Goal: Task Accomplishment & Management: Use online tool/utility

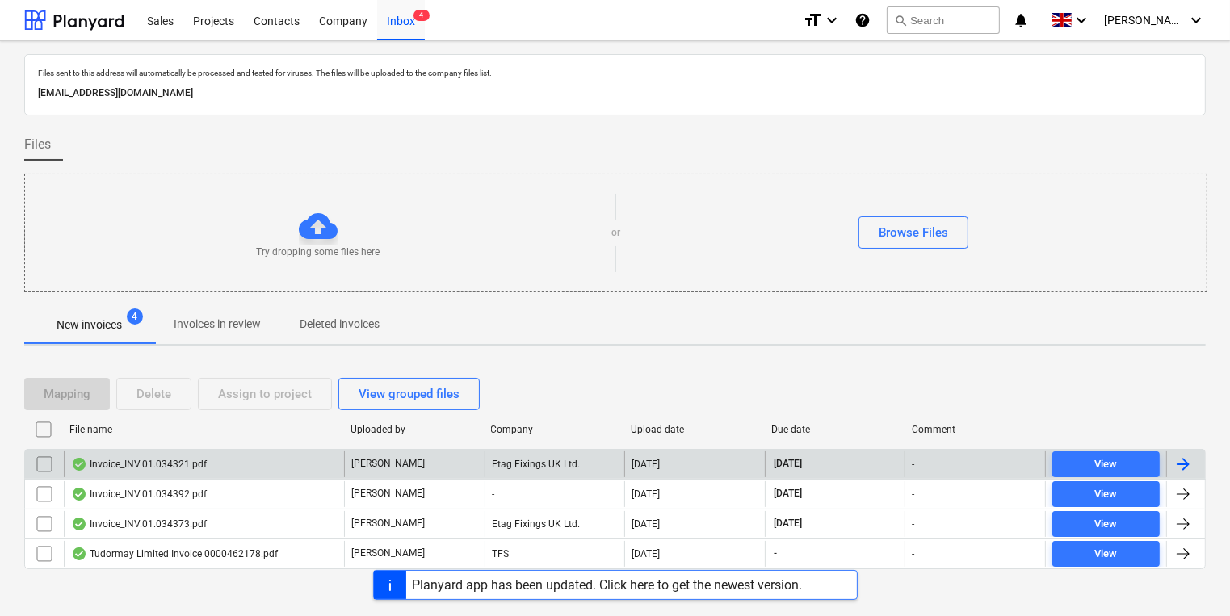
click at [220, 462] on div "Invoice_INV.01.034321.pdf" at bounding box center [204, 464] width 280 height 26
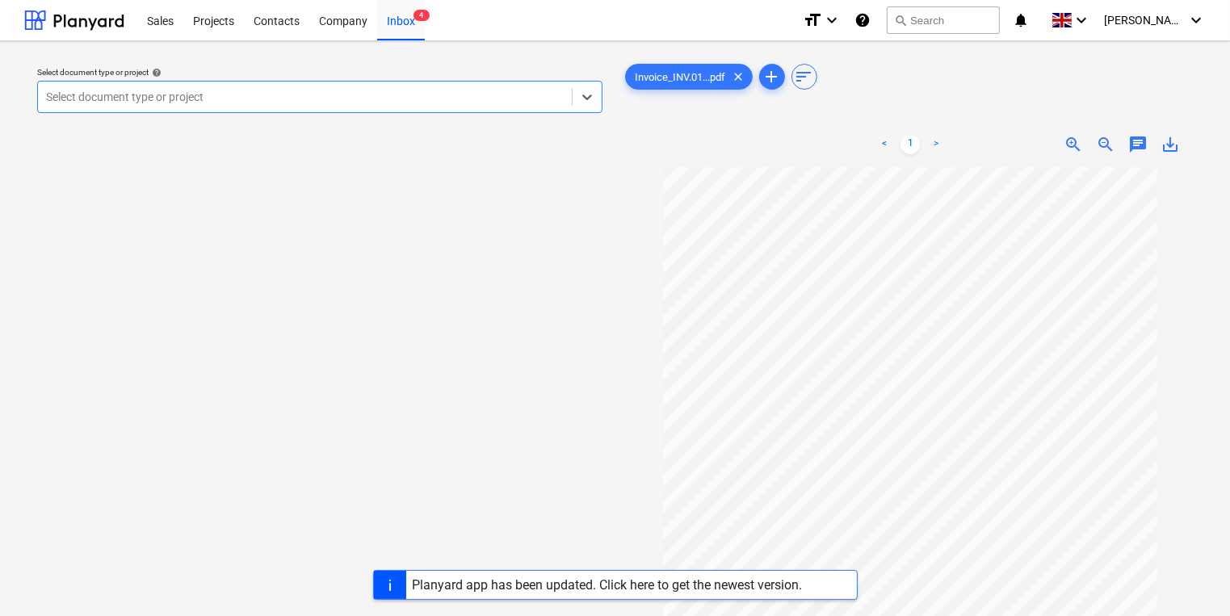
click at [329, 84] on div "Select document type or project" at bounding box center [319, 97] width 565 height 32
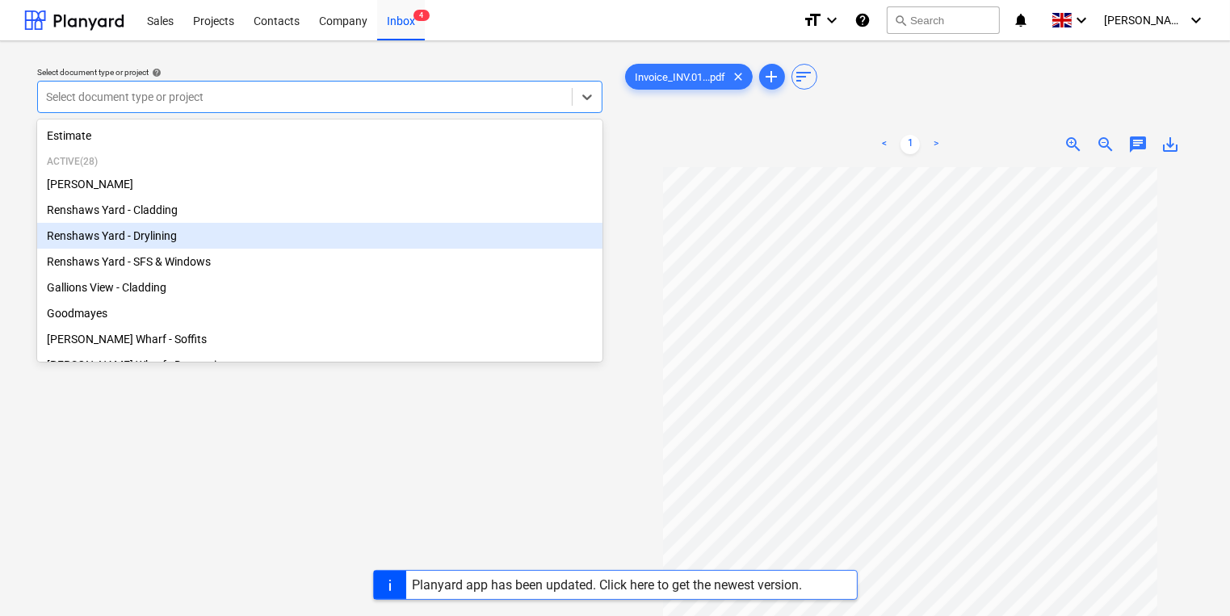
click at [157, 233] on div "Renshaws Yard - Drylining" at bounding box center [319, 236] width 565 height 26
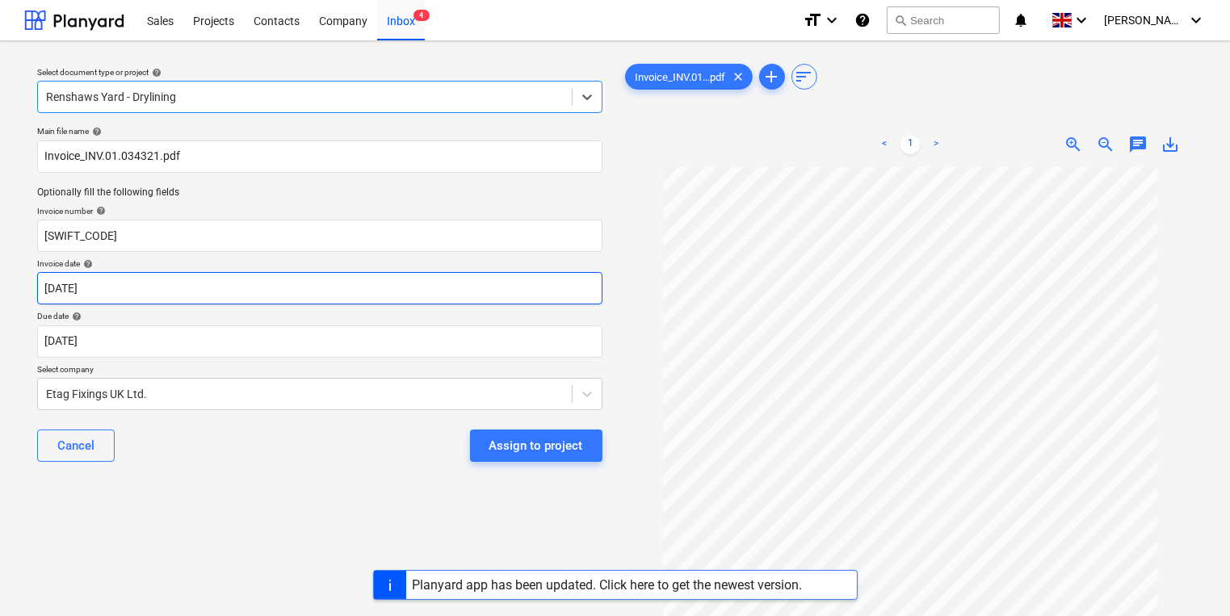
click at [144, 283] on body "Sales Projects Contacts Company Inbox 4 format_size keyboard_arrow_down help se…" at bounding box center [615, 308] width 1230 height 616
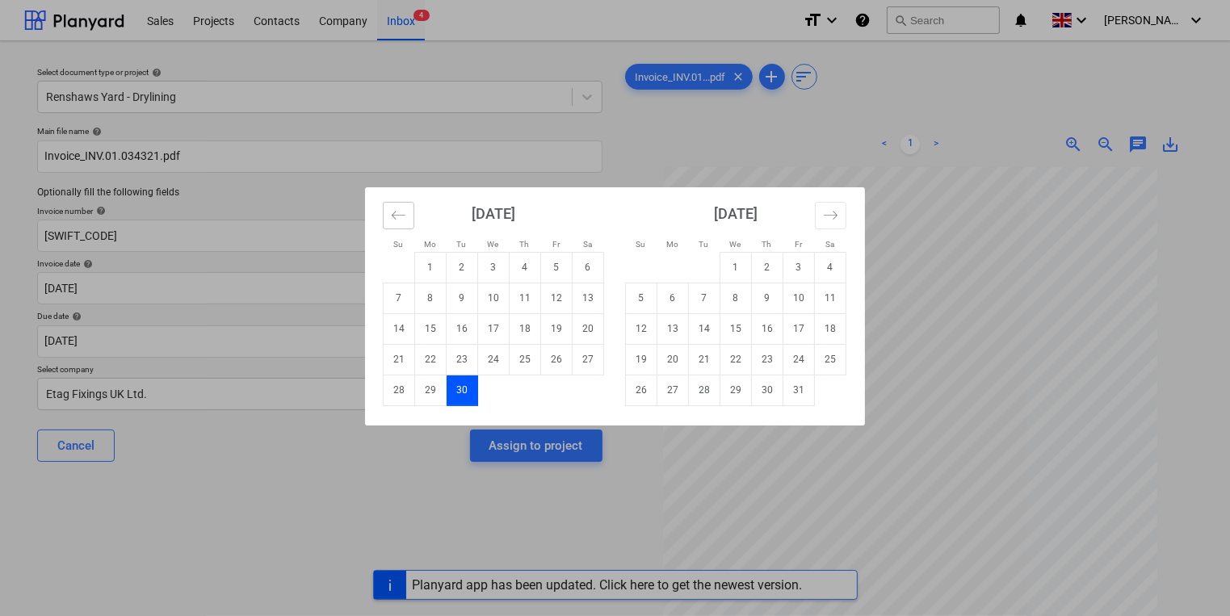
click at [400, 209] on icon "Move backward to switch to the previous month." at bounding box center [398, 214] width 15 height 15
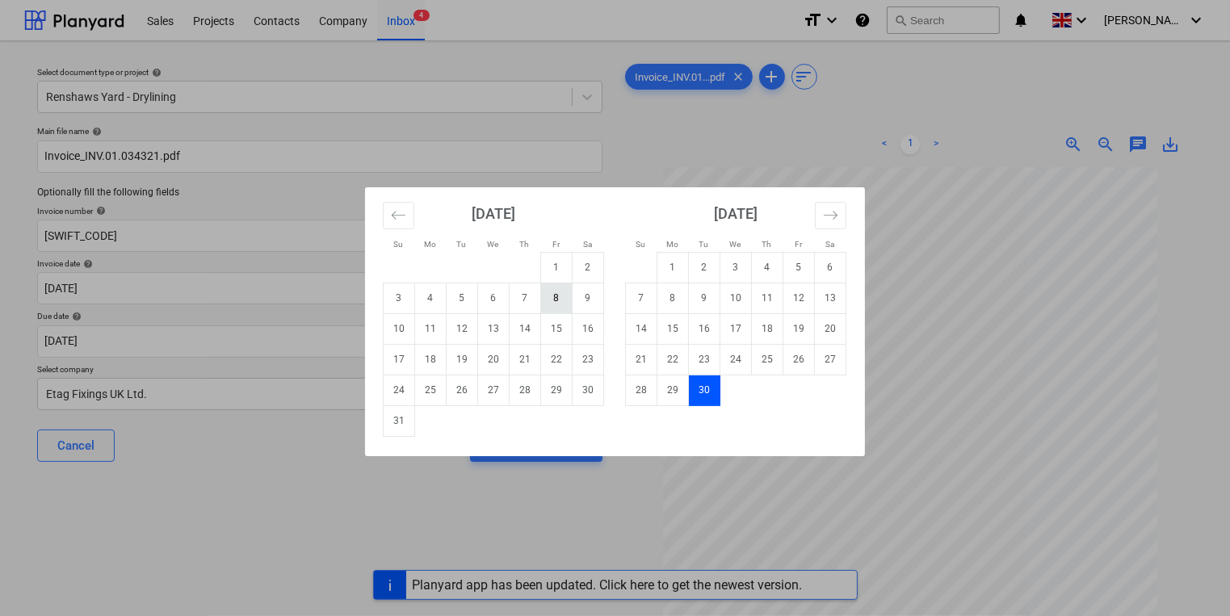
click at [555, 299] on td "8" at bounding box center [556, 298] width 31 height 31
type input "[DATE]"
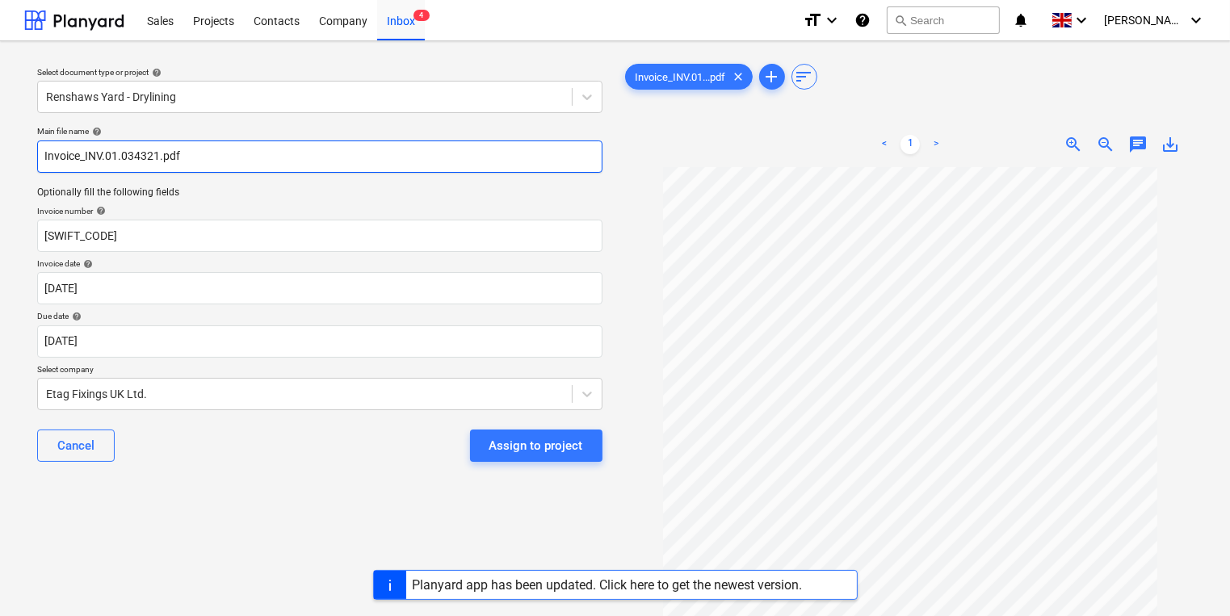
drag, startPoint x: 158, startPoint y: 155, endPoint x: 86, endPoint y: 156, distance: 71.9
click at [86, 156] on input "Invoice_INV.01.034321.pdf" at bounding box center [319, 156] width 565 height 32
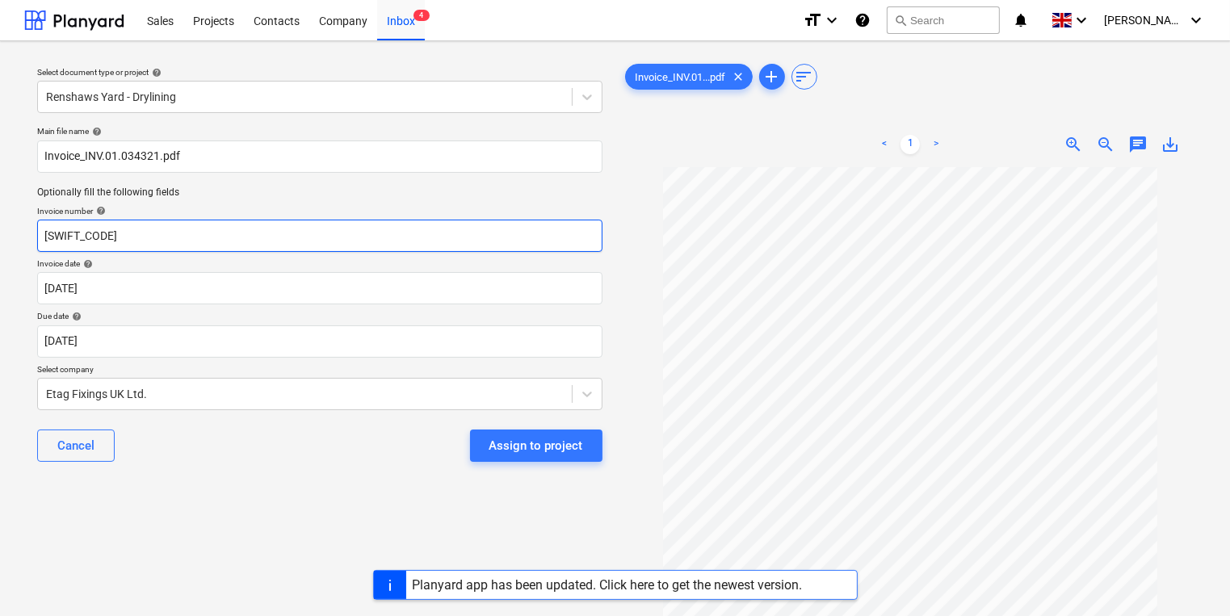
drag, startPoint x: 162, startPoint y: 238, endPoint x: -6, endPoint y: 237, distance: 168.7
click at [0, 237] on html "Sales Projects Contacts Company Inbox 4 format_size keyboard_arrow_down help se…" at bounding box center [615, 308] width 1230 height 616
paste input "INV.01.034321"
click at [40, 237] on input "INV.01.034321" at bounding box center [319, 236] width 565 height 32
type input "#INV.01.034321"
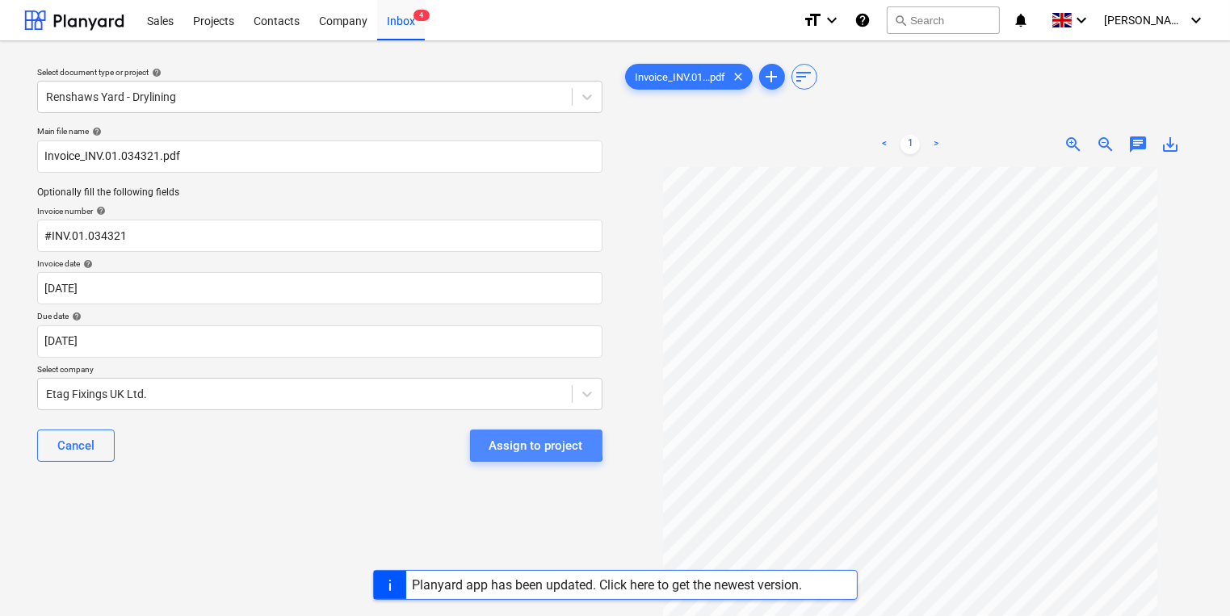
click at [510, 442] on div "Assign to project" at bounding box center [536, 445] width 94 height 21
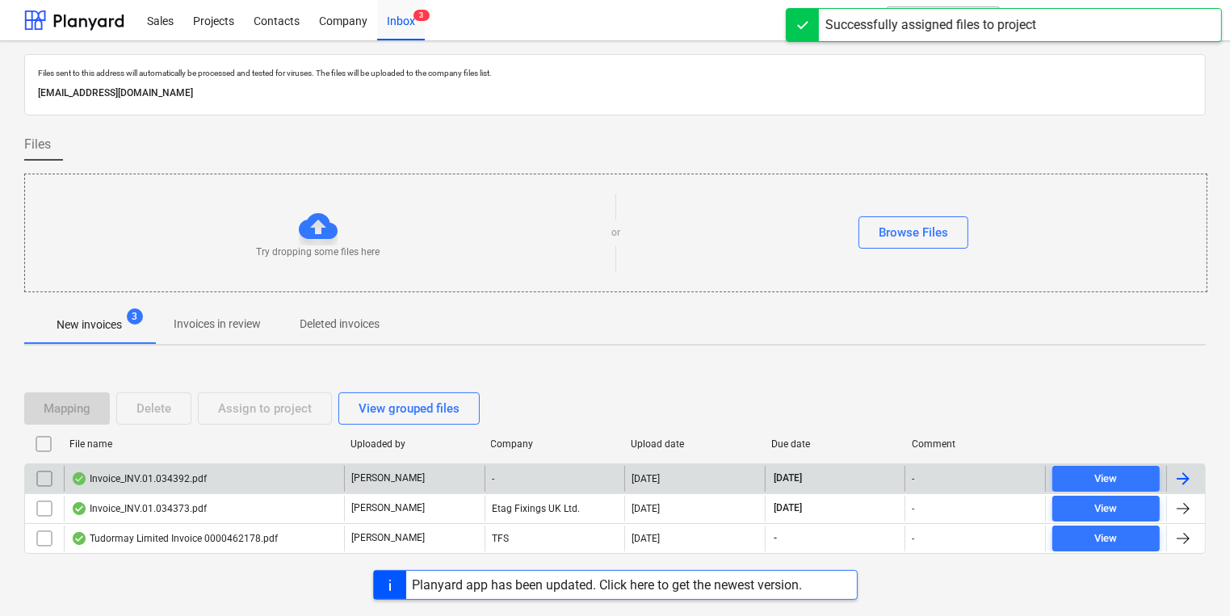
click at [174, 481] on div "Invoice_INV.01.034392.pdf" at bounding box center [139, 478] width 136 height 13
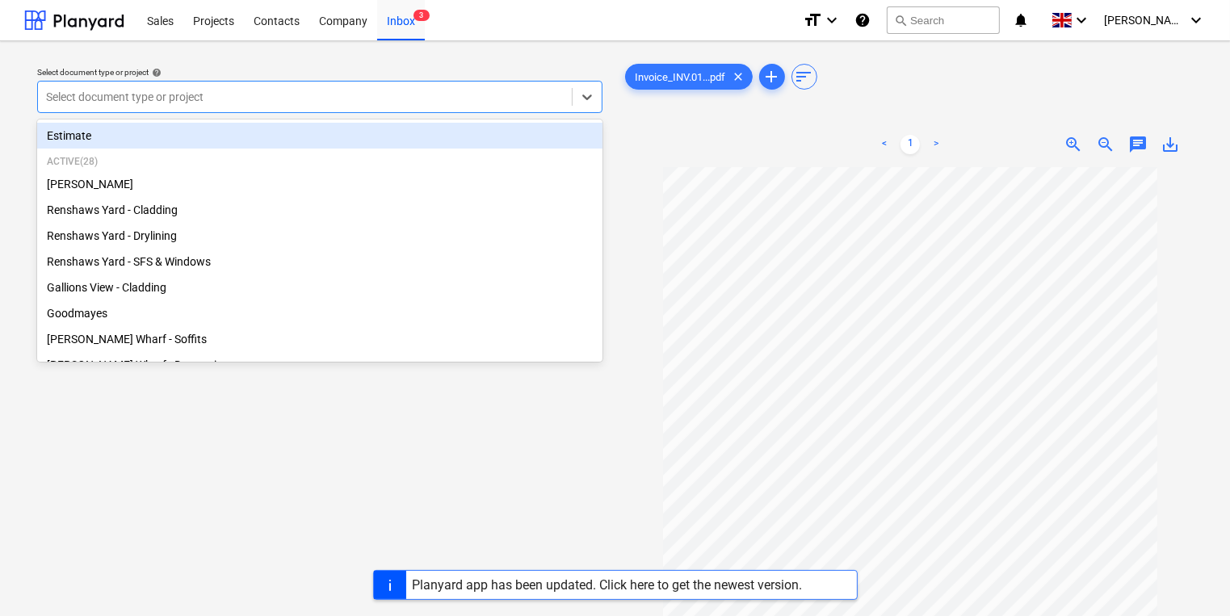
click at [382, 100] on div at bounding box center [304, 97] width 517 height 16
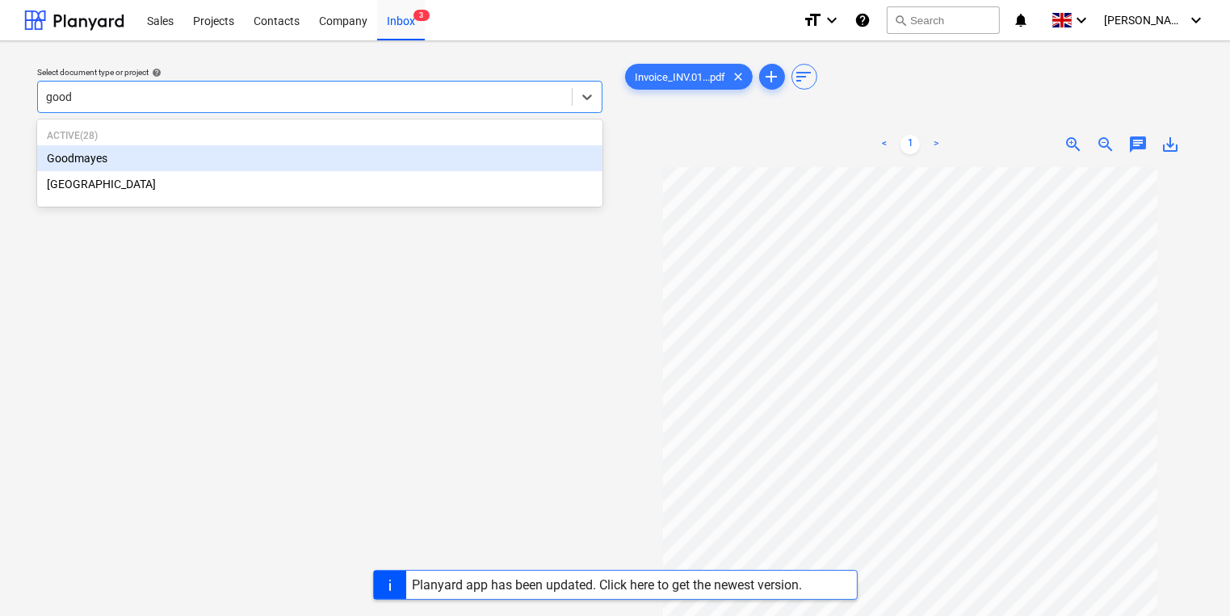
type input "goodm"
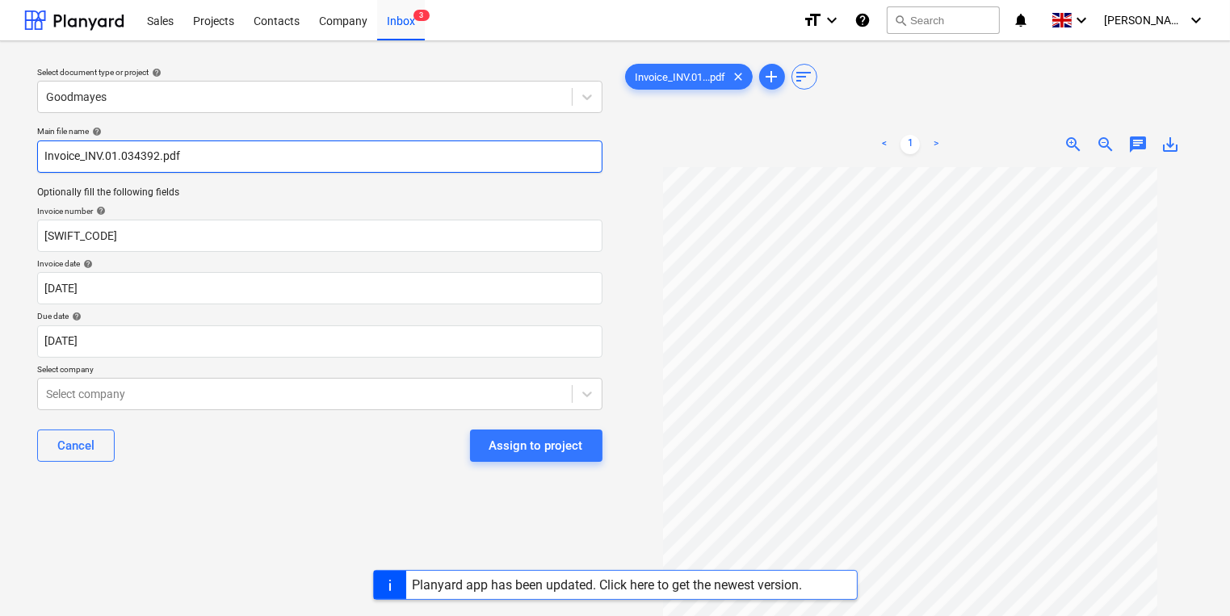
drag, startPoint x: 157, startPoint y: 158, endPoint x: 86, endPoint y: 154, distance: 70.4
click at [86, 154] on input "Invoice_INV.01.034392.pdf" at bounding box center [319, 156] width 565 height 32
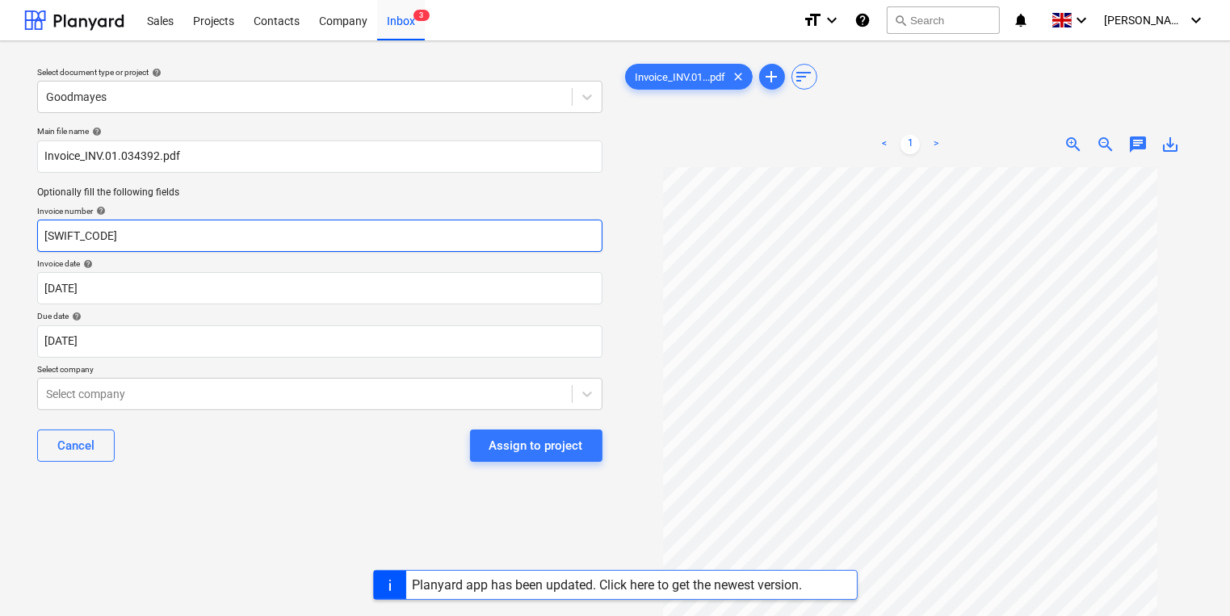
drag, startPoint x: 157, startPoint y: 232, endPoint x: -5, endPoint y: 232, distance: 162.3
click at [0, 232] on html "Sales Projects Contacts Company Inbox 3 format_size keyboard_arrow_down help se…" at bounding box center [615, 308] width 1230 height 616
paste input "INV.01.034392"
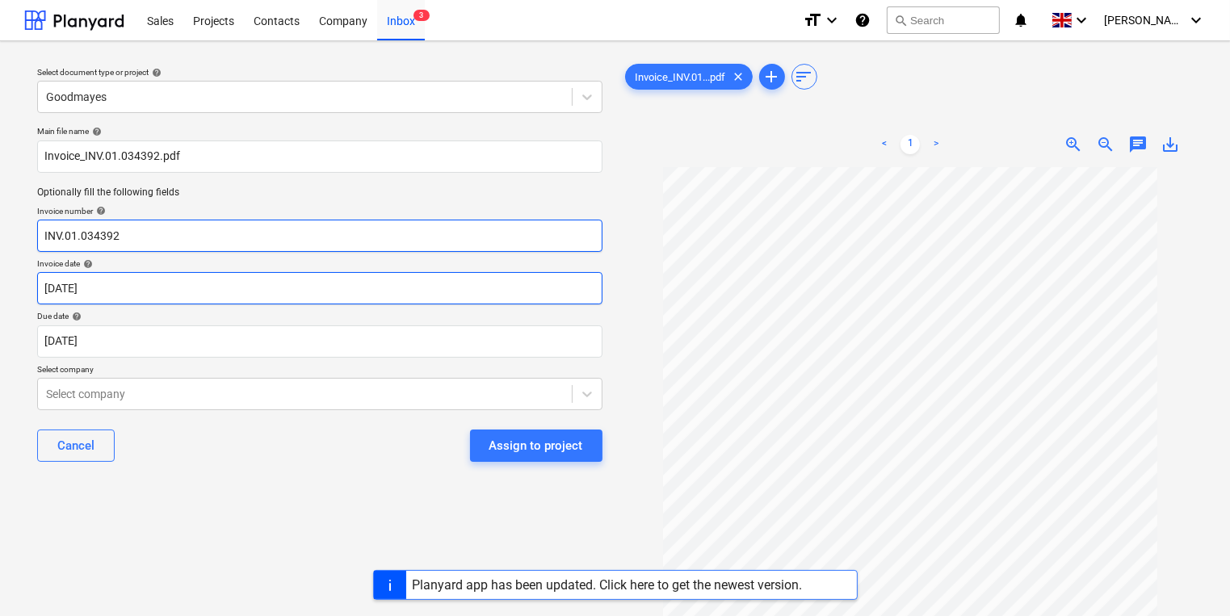
type input "INV.01.034392"
click at [165, 292] on body "Sales Projects Contacts Company Inbox 3 format_size keyboard_arrow_down help se…" at bounding box center [615, 308] width 1230 height 616
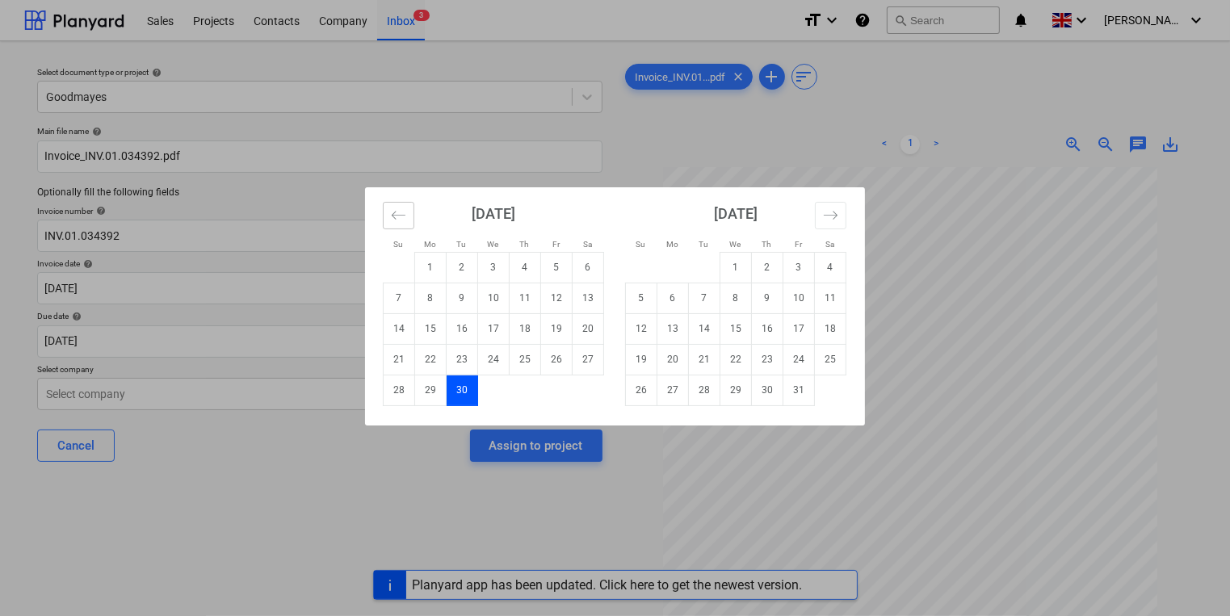
click at [403, 210] on icon "Move backward to switch to the previous month." at bounding box center [398, 214] width 15 height 15
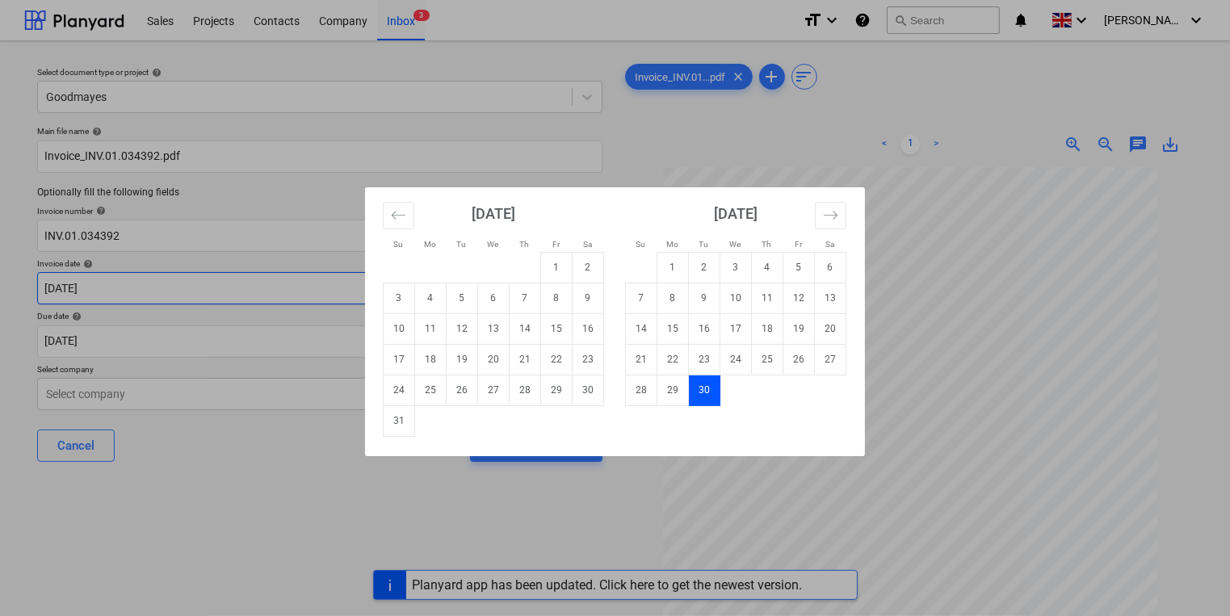
click at [568, 290] on td "8" at bounding box center [556, 298] width 31 height 31
type input "[DATE]"
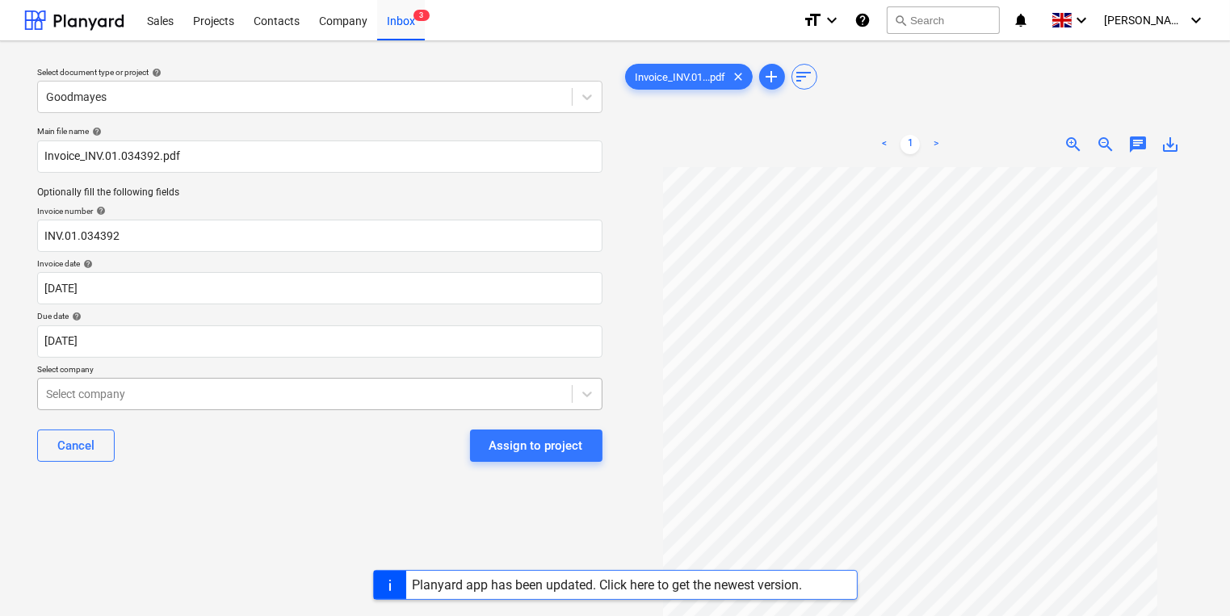
click at [292, 388] on body "Sales Projects Contacts Company Inbox 3 format_size keyboard_arrow_down help se…" at bounding box center [615, 308] width 1230 height 616
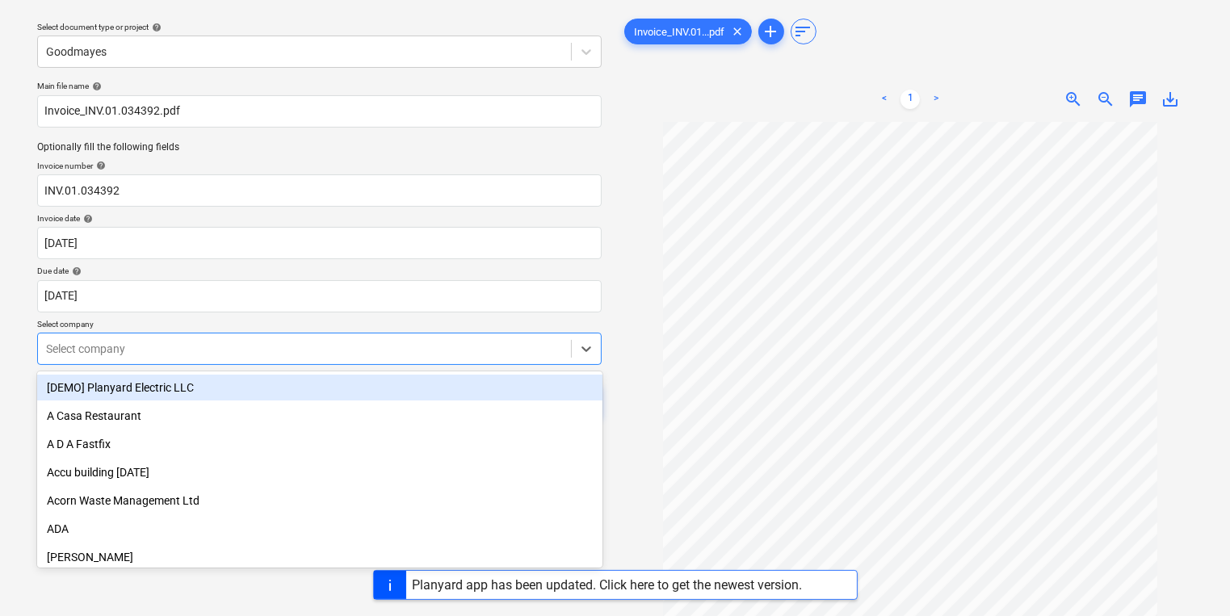
scroll to position [52, 0]
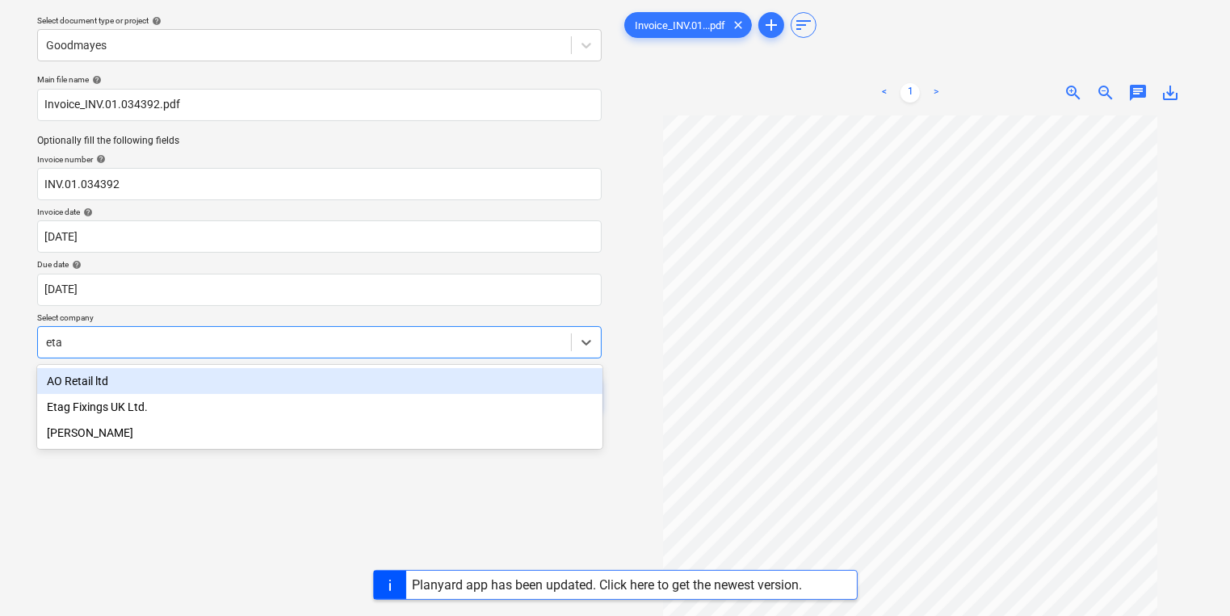
type input "etag"
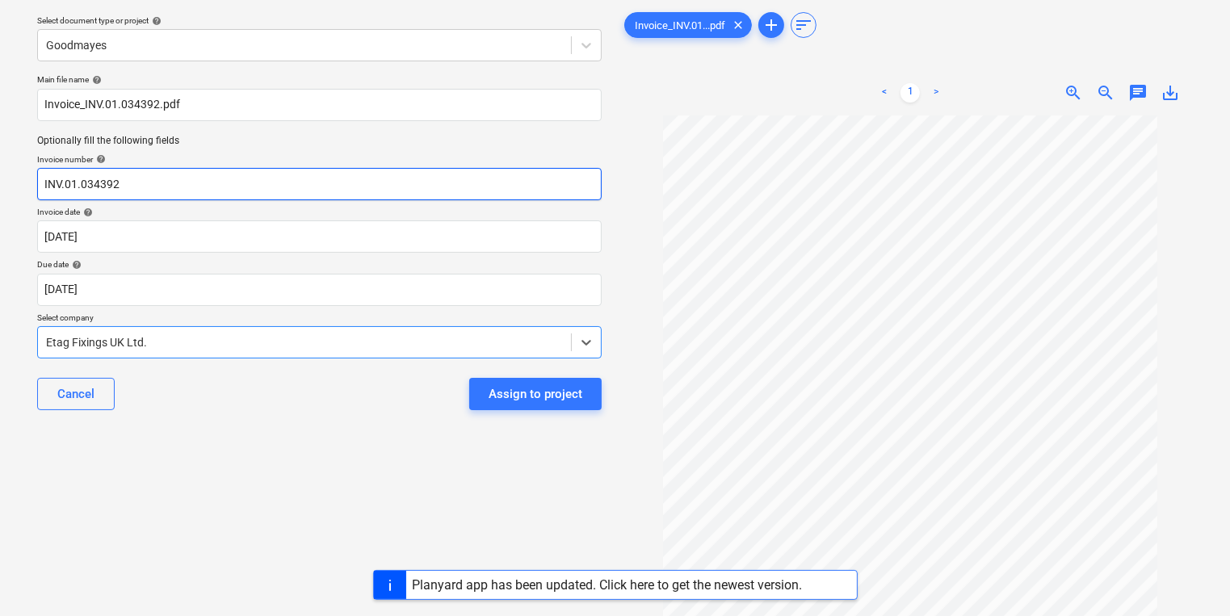
click at [40, 178] on input "INV.01.034392" at bounding box center [319, 184] width 564 height 32
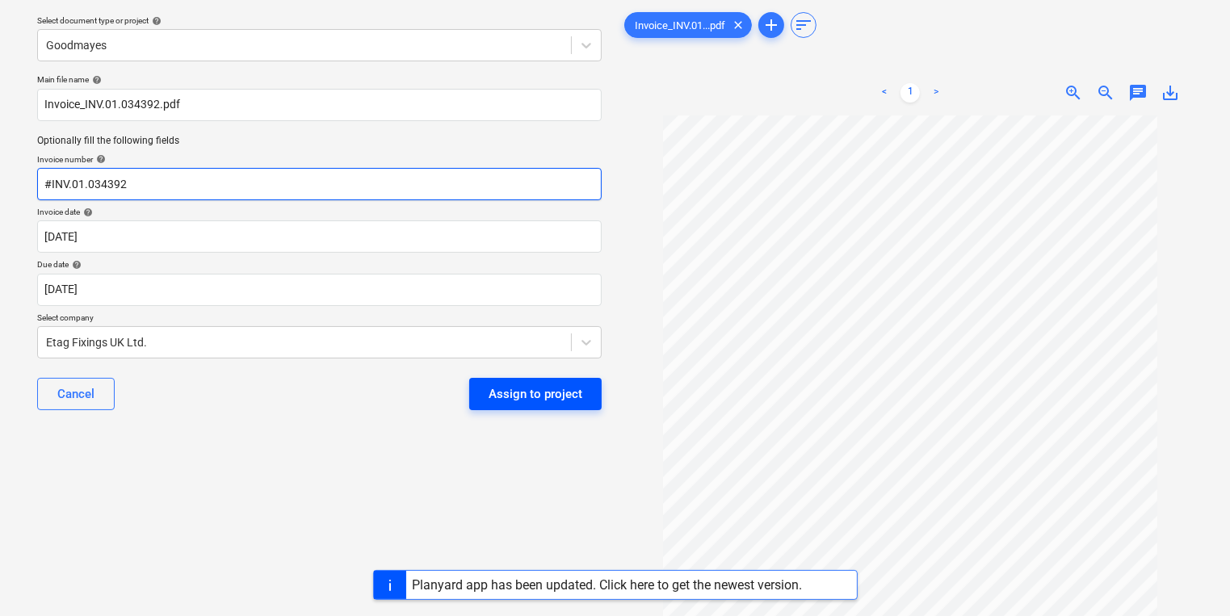
type input "#INV.01.034392"
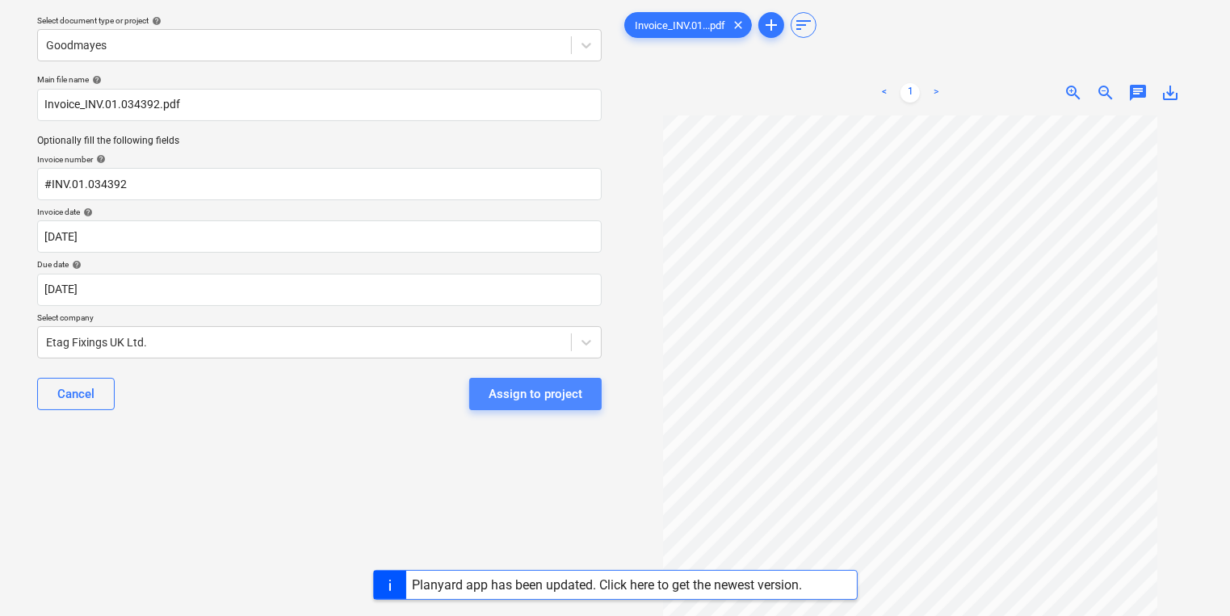
click at [539, 384] on div "Assign to project" at bounding box center [535, 393] width 94 height 21
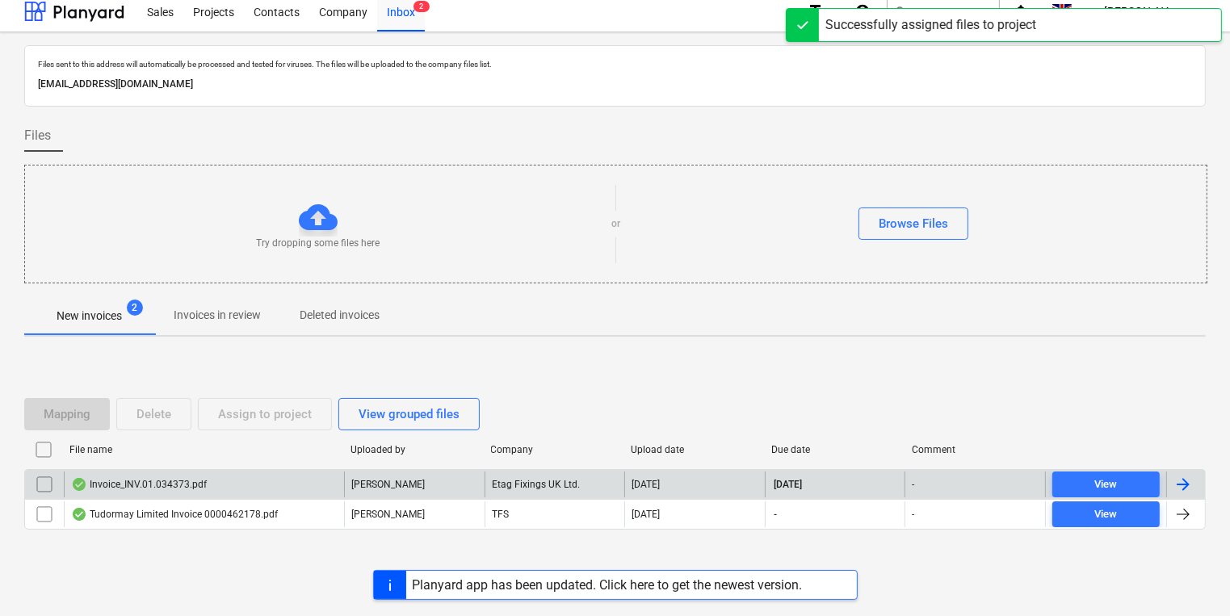
click at [148, 487] on div "Invoice_INV.01.034373.pdf" at bounding box center [139, 484] width 136 height 13
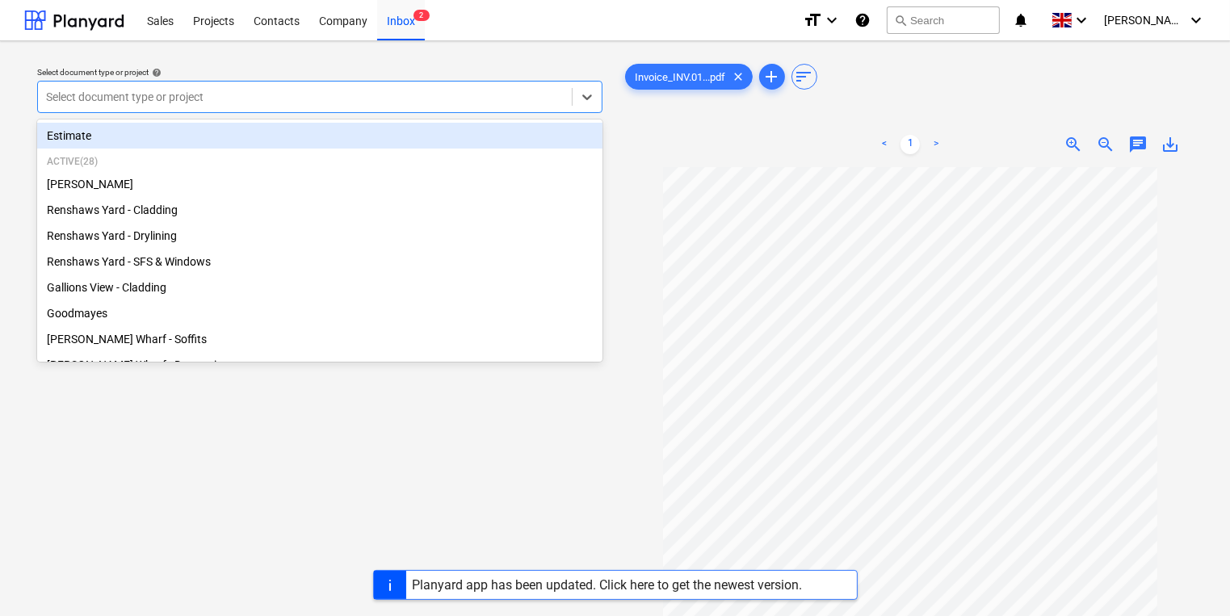
click at [409, 94] on div at bounding box center [304, 97] width 517 height 16
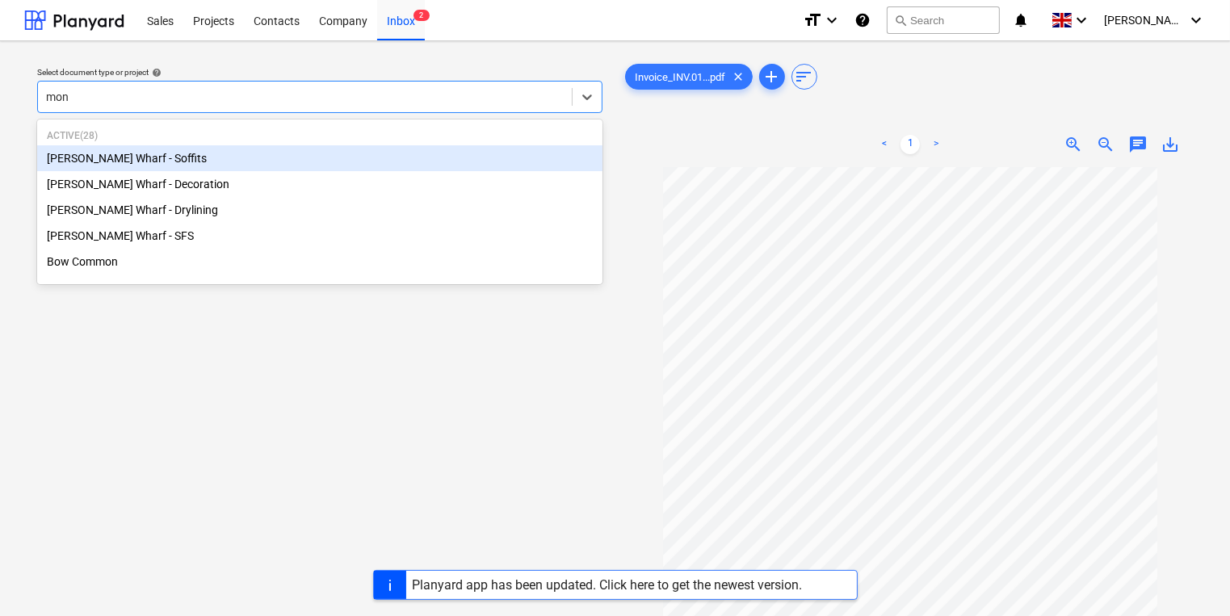
type input "mont"
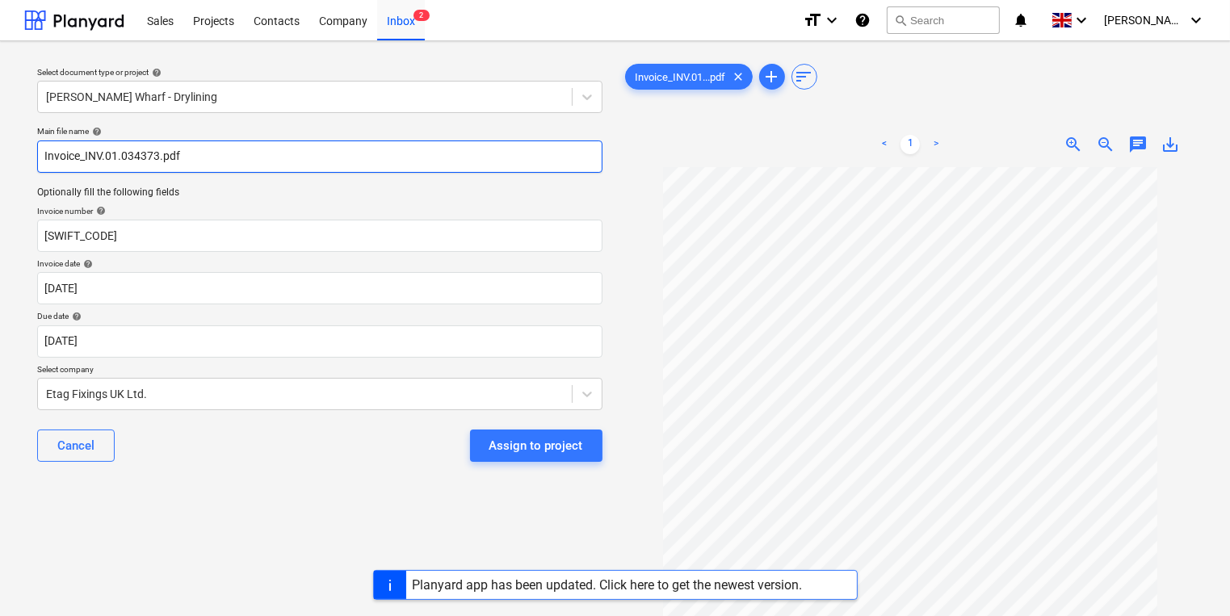
drag, startPoint x: 159, startPoint y: 158, endPoint x: 84, endPoint y: 157, distance: 75.1
click at [84, 157] on input "Invoice_INV.01.034373.pdf" at bounding box center [319, 156] width 565 height 32
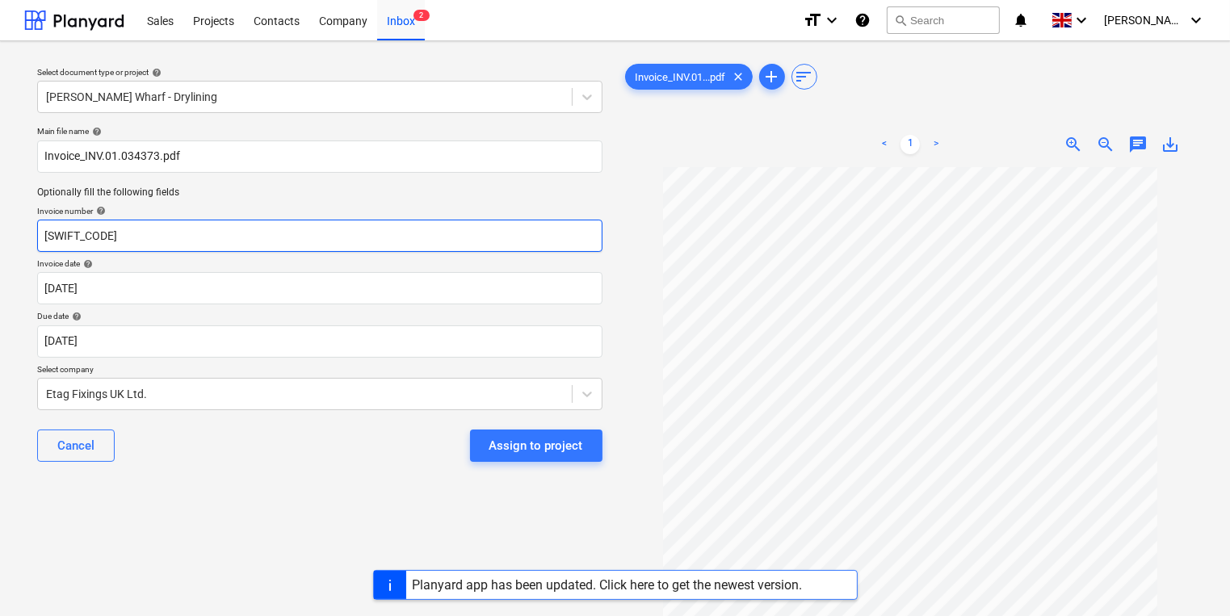
drag, startPoint x: 129, startPoint y: 238, endPoint x: 2, endPoint y: 228, distance: 127.2
click at [4, 228] on div "Select document type or project help [PERSON_NAME] Wharf - Drylining Main file …" at bounding box center [615, 399] width 1230 height 716
paste input "INV.01.034373"
click at [42, 231] on input "INV.01.034373" at bounding box center [319, 236] width 565 height 32
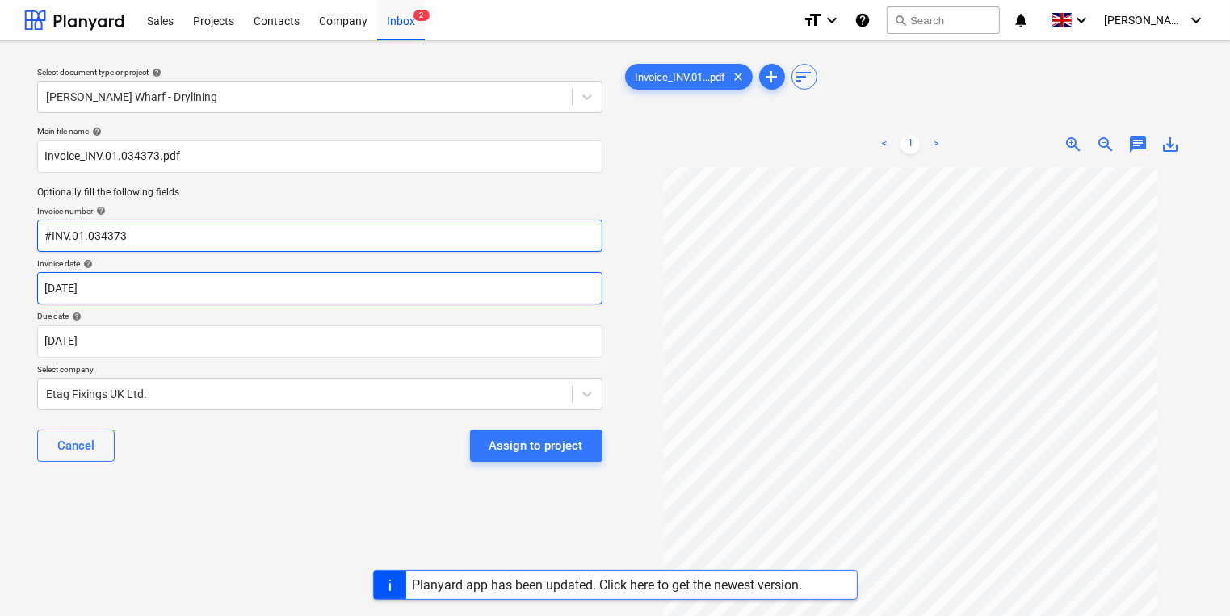
type input "#INV.01.034373"
click at [120, 291] on body "Sales Projects Contacts Company Inbox 2 format_size keyboard_arrow_down help se…" at bounding box center [615, 308] width 1230 height 616
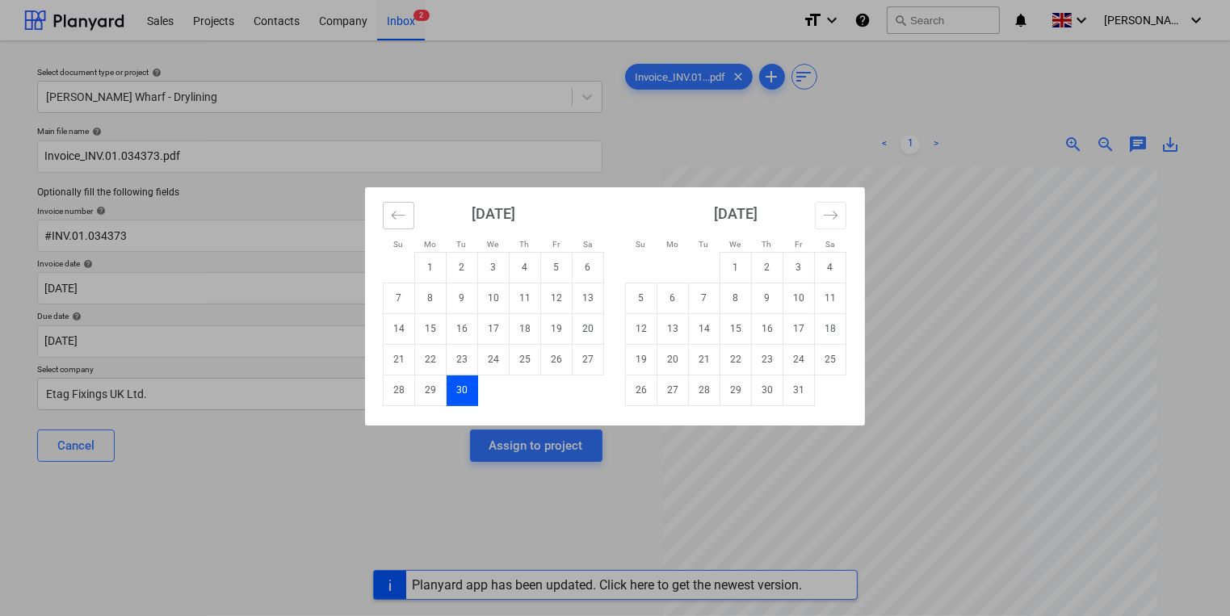
click at [392, 215] on icon "Move backward to switch to the previous month." at bounding box center [399, 215] width 14 height 8
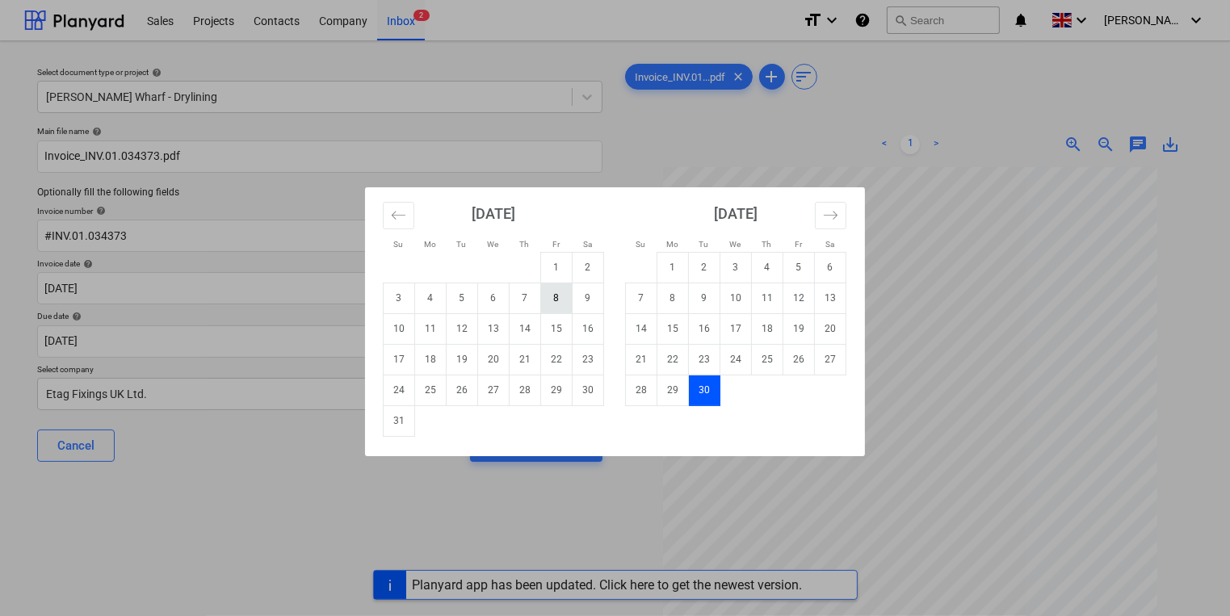
click at [562, 294] on td "8" at bounding box center [556, 298] width 31 height 31
type input "[DATE]"
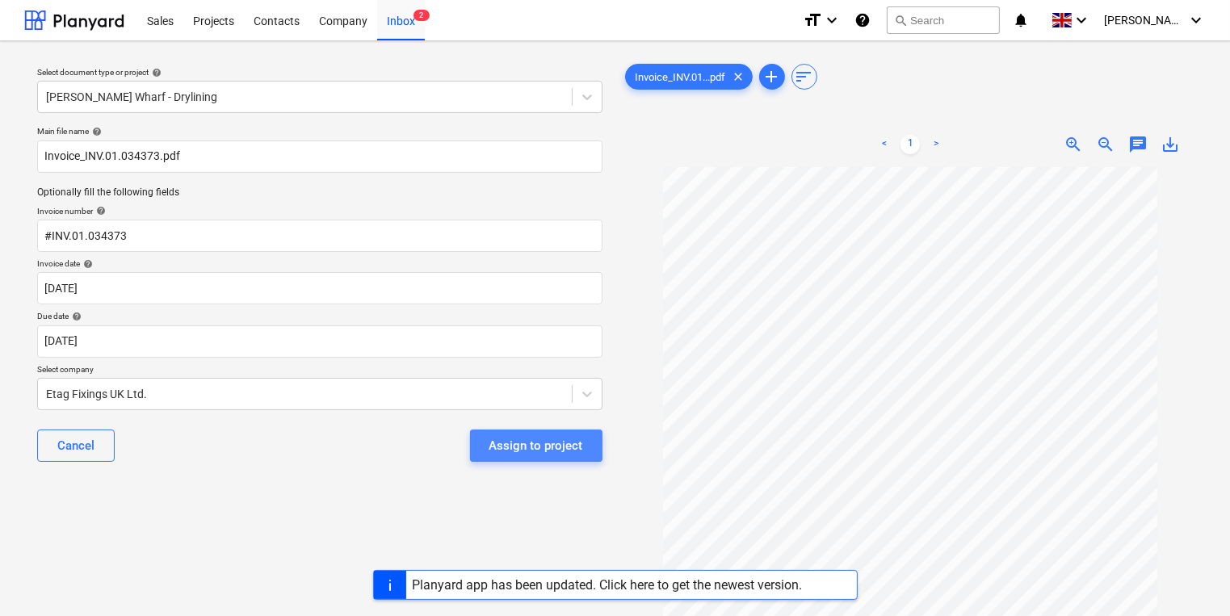
click at [562, 442] on div "Assign to project" at bounding box center [536, 445] width 94 height 21
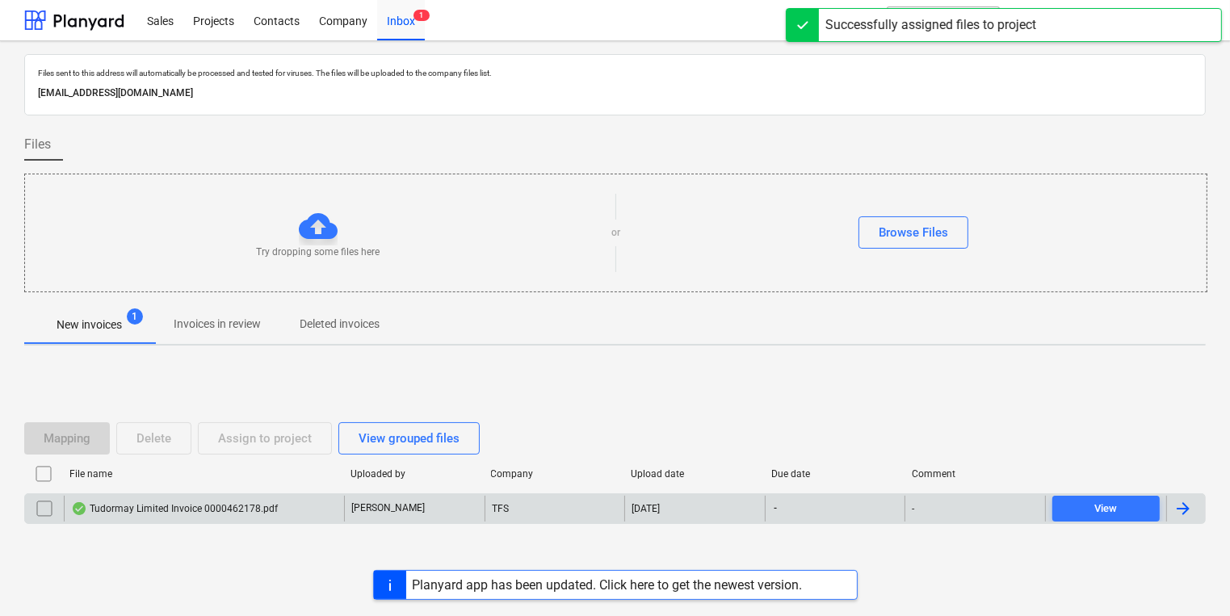
click at [195, 509] on div "Tudormay Limited Invoice 0000462178.pdf" at bounding box center [174, 508] width 207 height 13
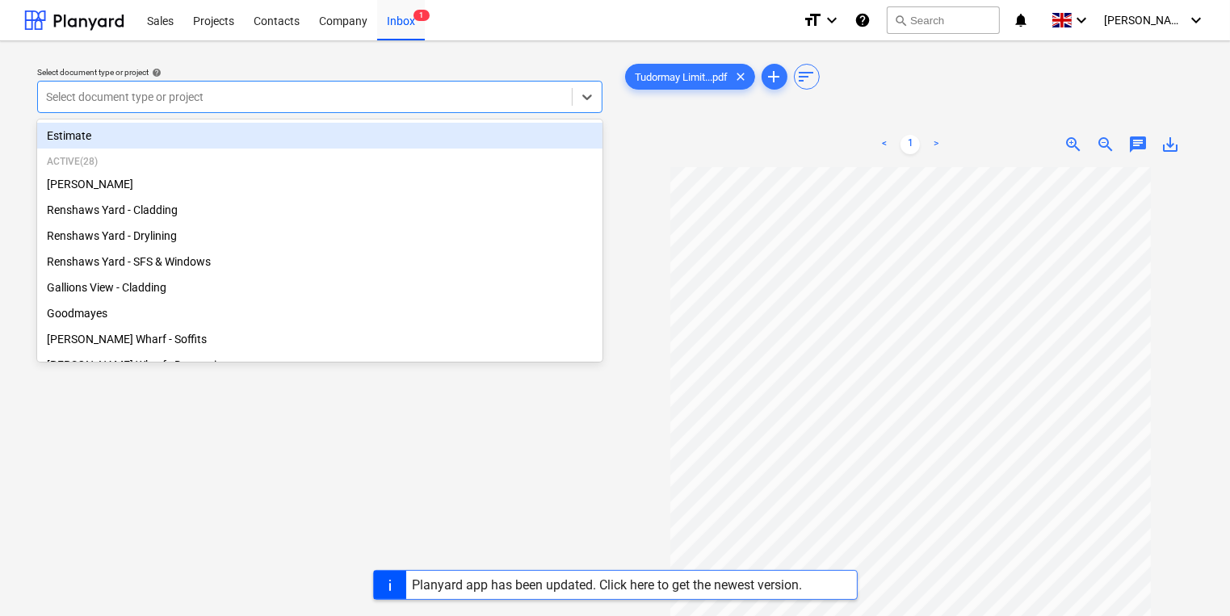
click at [330, 89] on div at bounding box center [304, 97] width 517 height 16
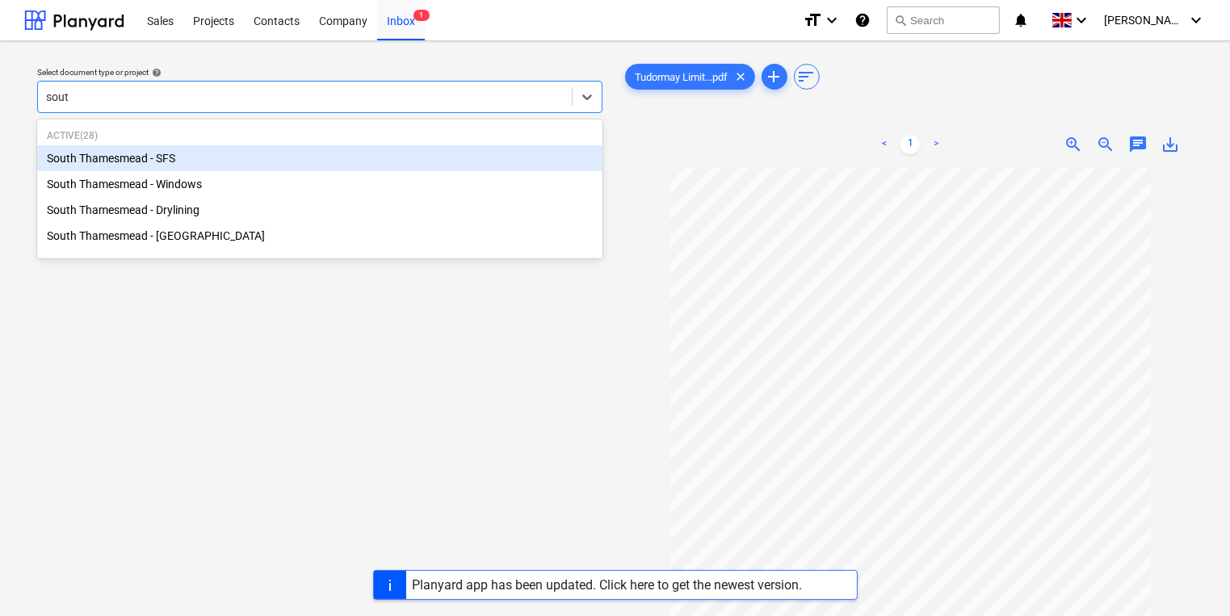
type input "south"
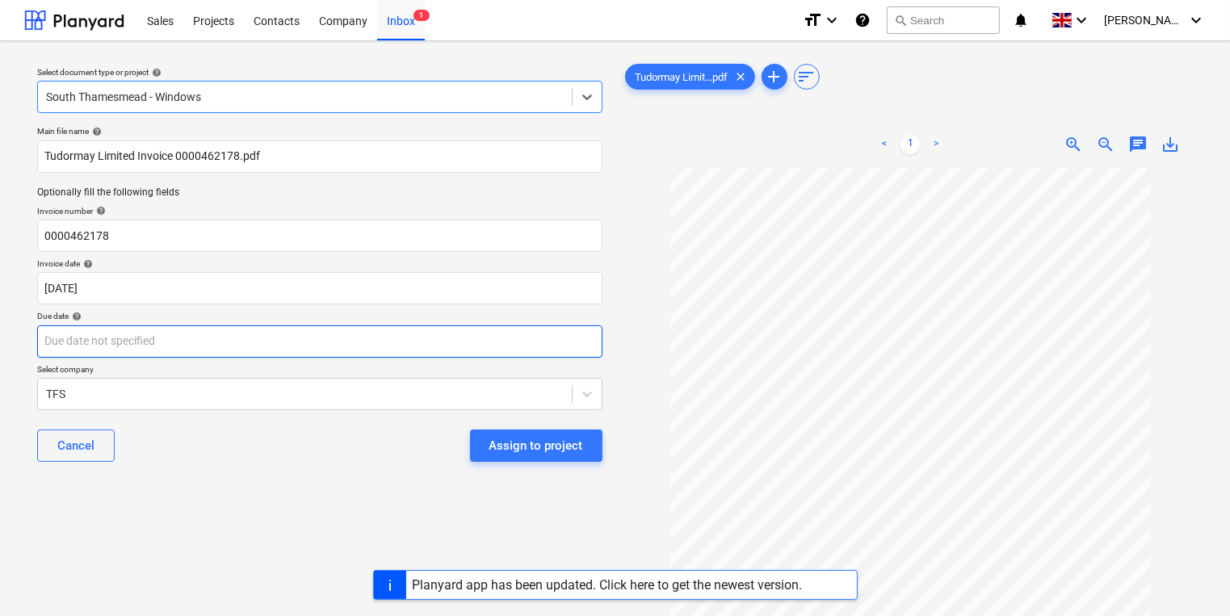
click at [207, 346] on body "Sales Projects Contacts Company Inbox 1 format_size keyboard_arrow_down help se…" at bounding box center [615, 308] width 1230 height 616
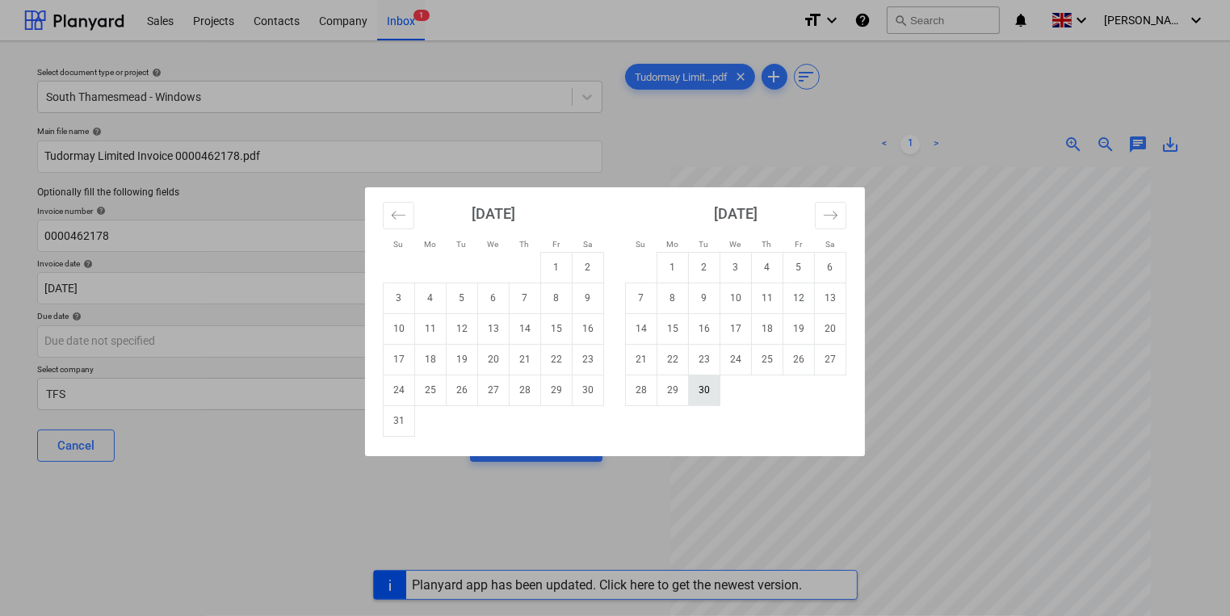
click at [702, 390] on td "30" at bounding box center [704, 390] width 31 height 31
type input "[DATE]"
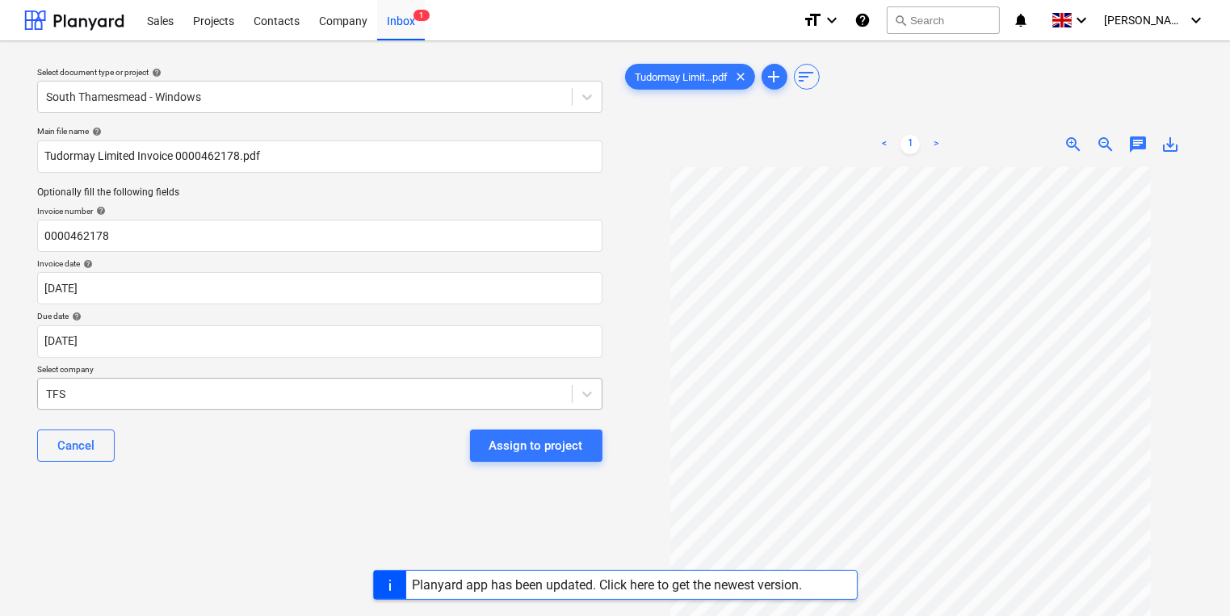
click at [170, 396] on body "Sales Projects Contacts Company Inbox 1 format_size keyboard_arrow_down help se…" at bounding box center [615, 308] width 1230 height 616
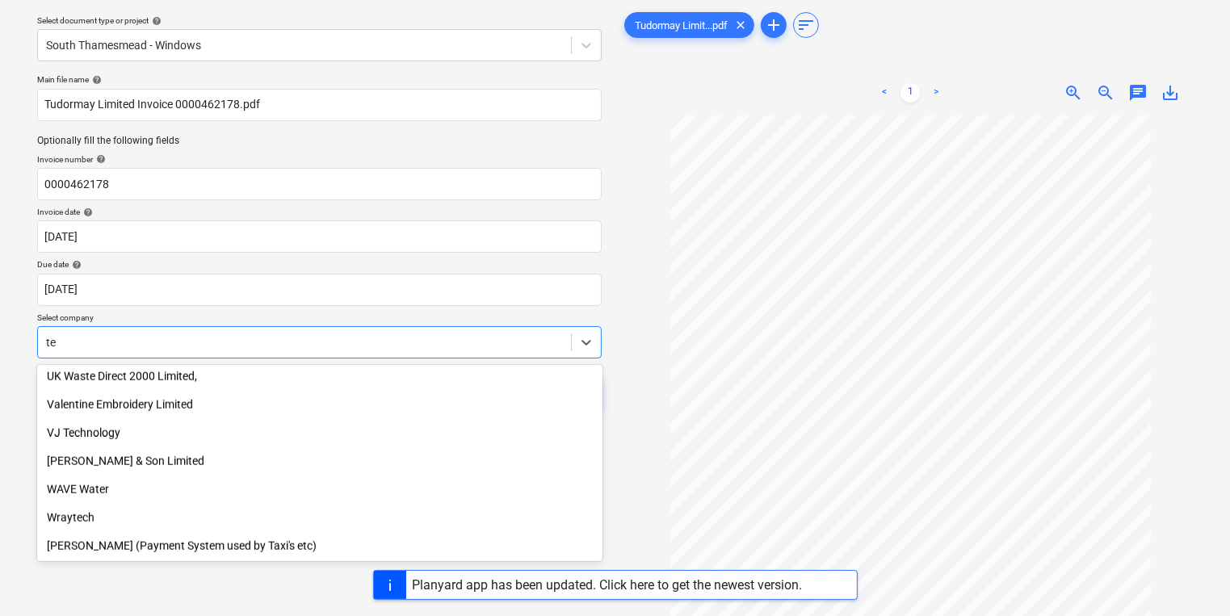
scroll to position [1983, 0]
type input "tech"
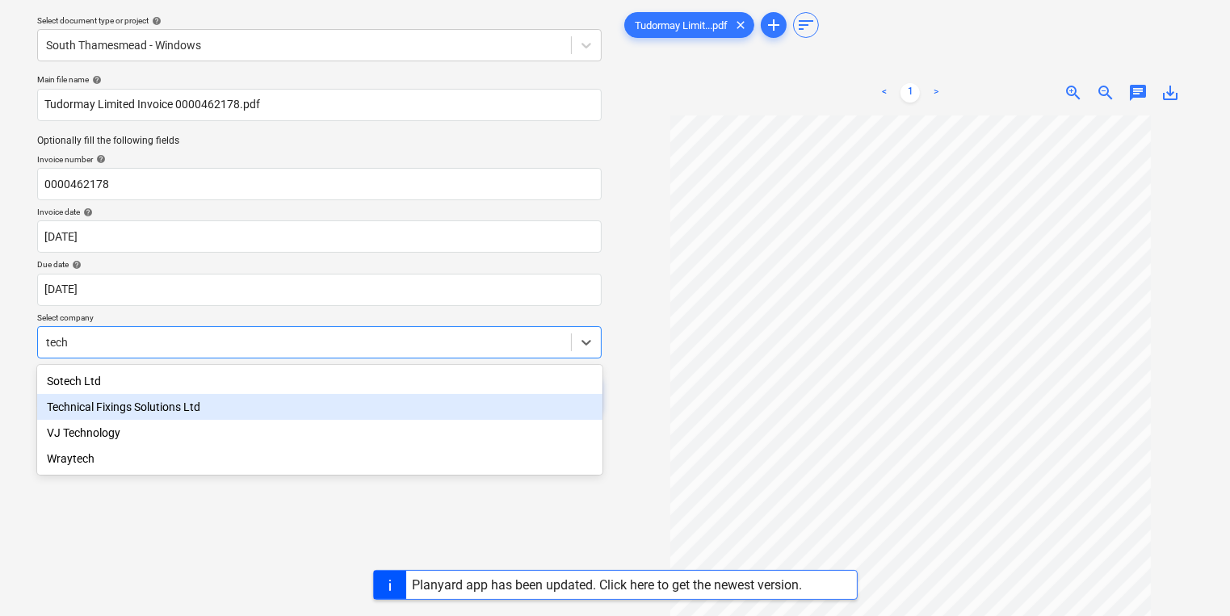
click at [170, 410] on div "Technical Fixings Solutions Ltd" at bounding box center [319, 407] width 565 height 26
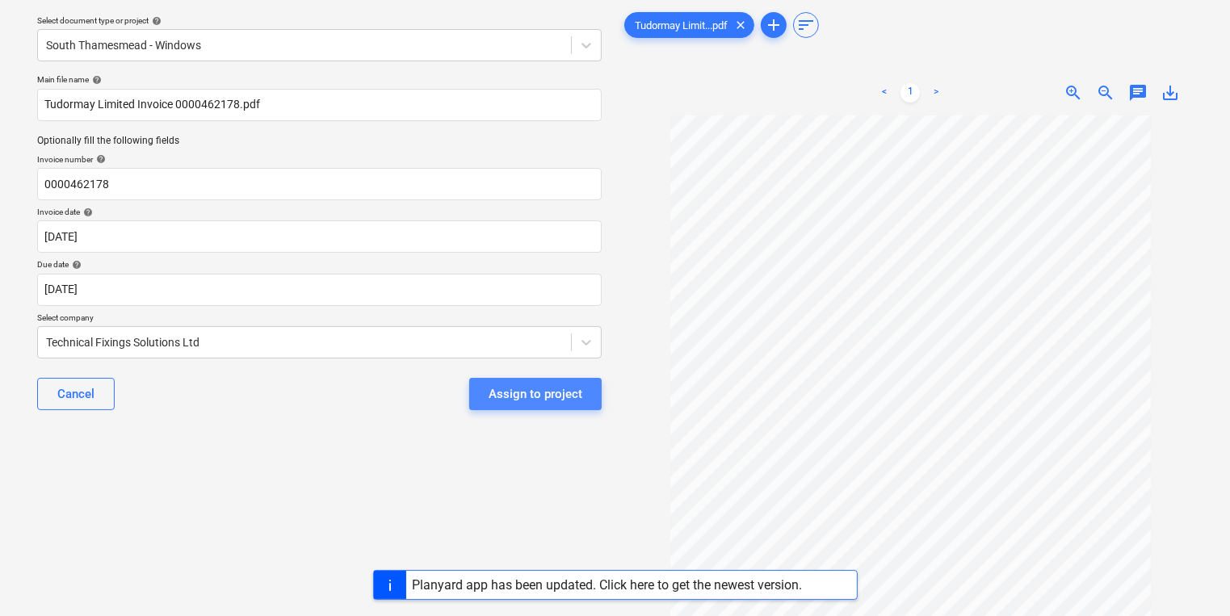
click at [548, 399] on div "Assign to project" at bounding box center [535, 393] width 94 height 21
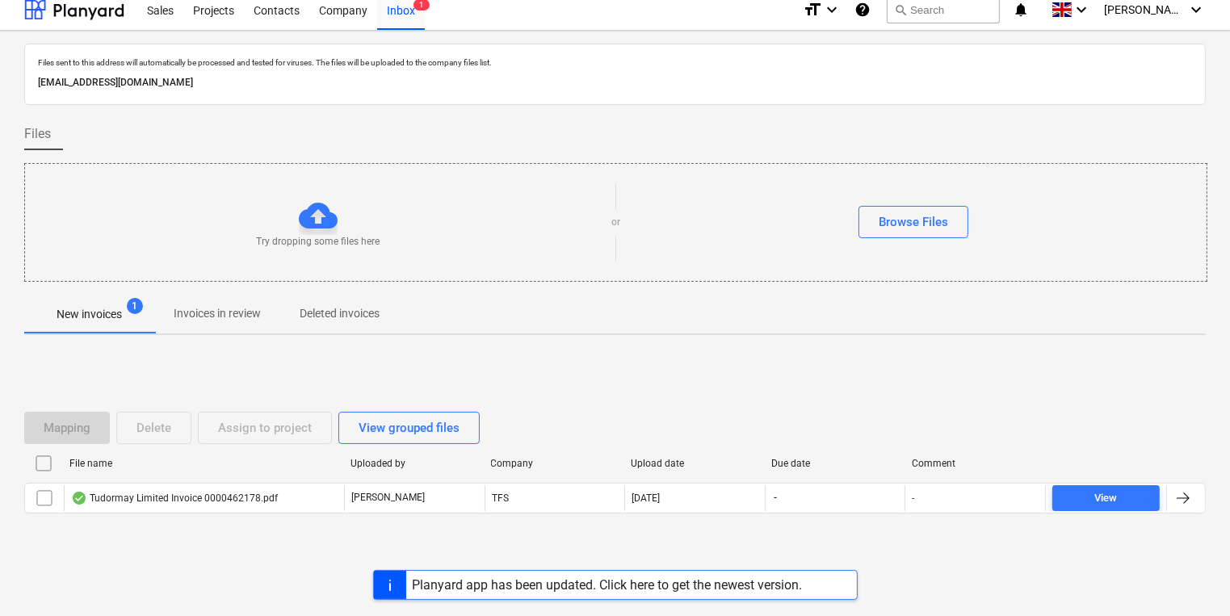
scroll to position [9, 0]
